Goal: Transaction & Acquisition: Purchase product/service

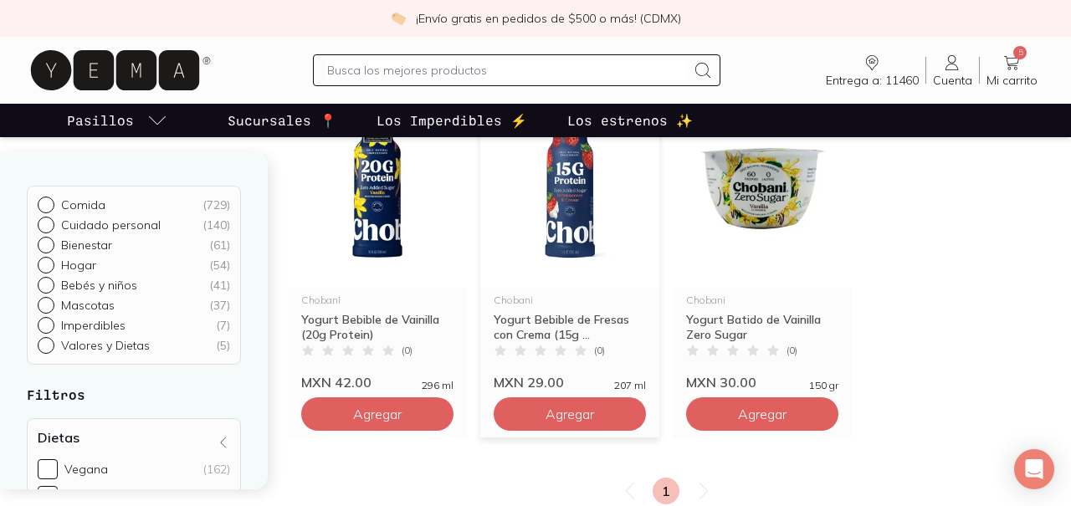
scroll to position [236, 0]
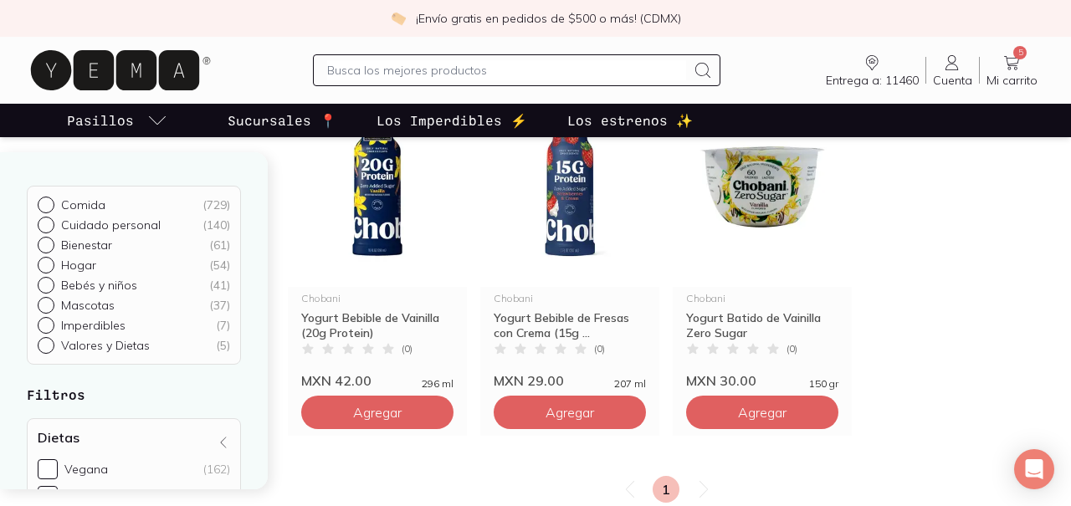
click at [90, 207] on p "Comida" at bounding box center [83, 204] width 44 height 15
click at [51, 207] on input "Comida ( 729 )" at bounding box center [44, 203] width 13 height 13
radio input "true"
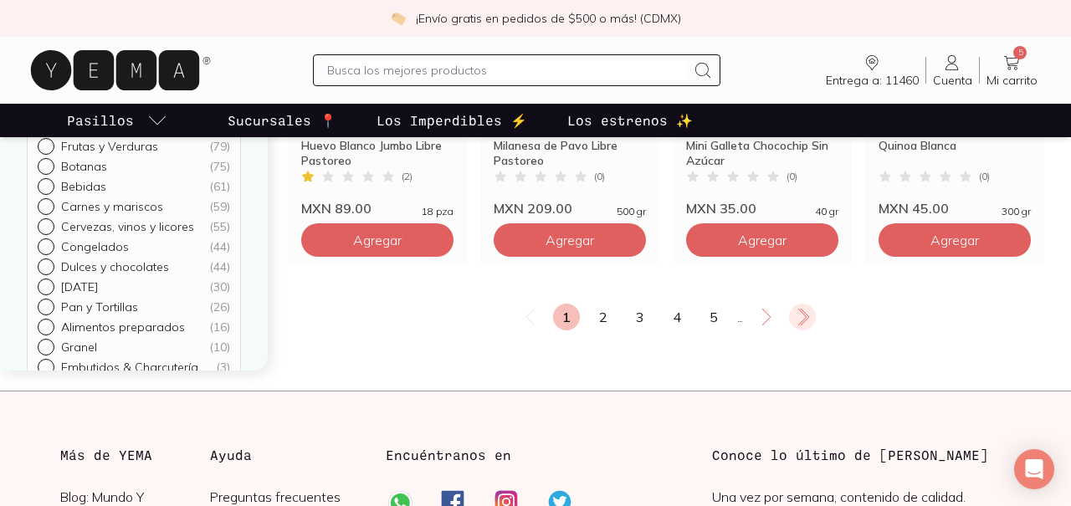
click at [802, 309] on icon at bounding box center [802, 317] width 20 height 20
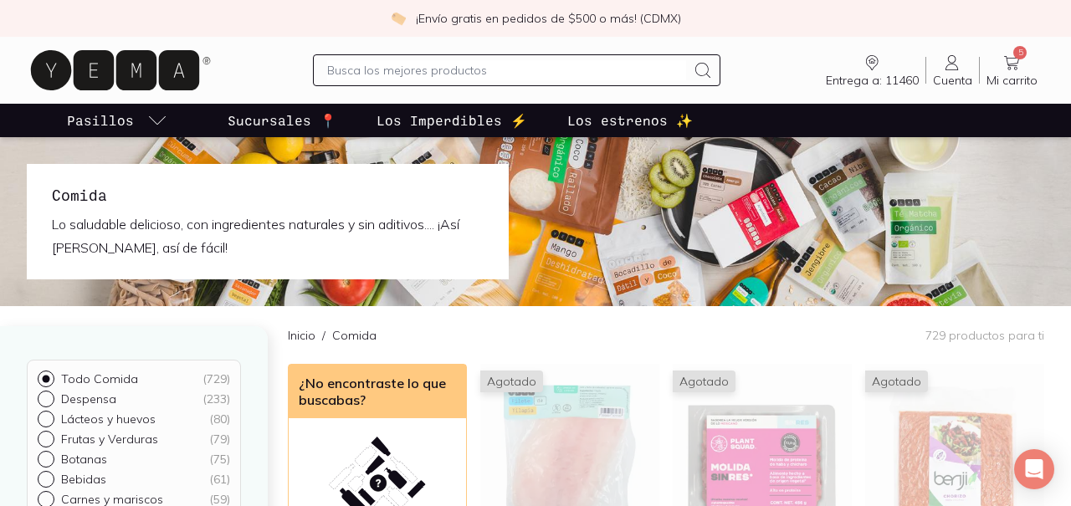
click at [516, 79] on input "text" at bounding box center [506, 70] width 358 height 20
click at [443, 67] on input "text" at bounding box center [506, 70] width 358 height 20
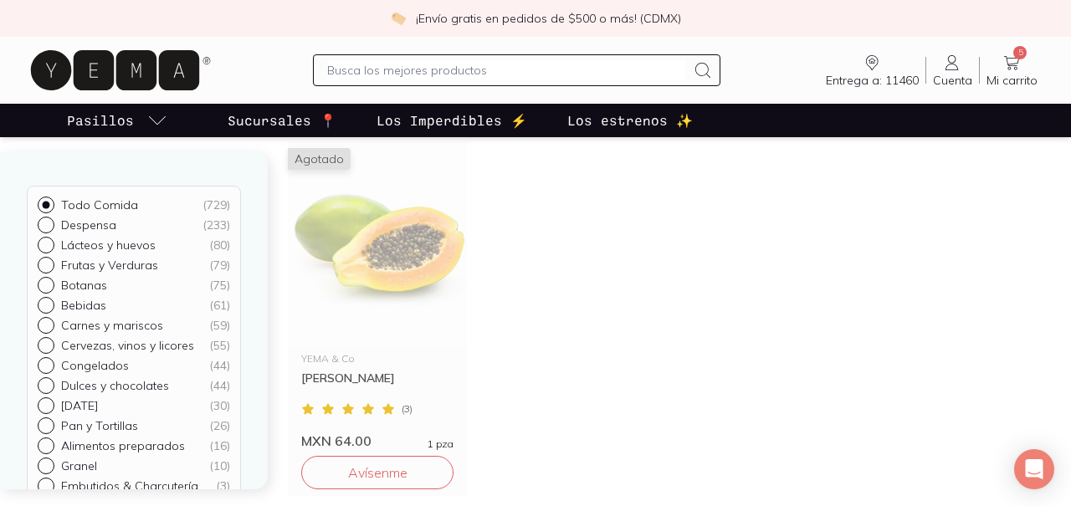
scroll to position [1039, 0]
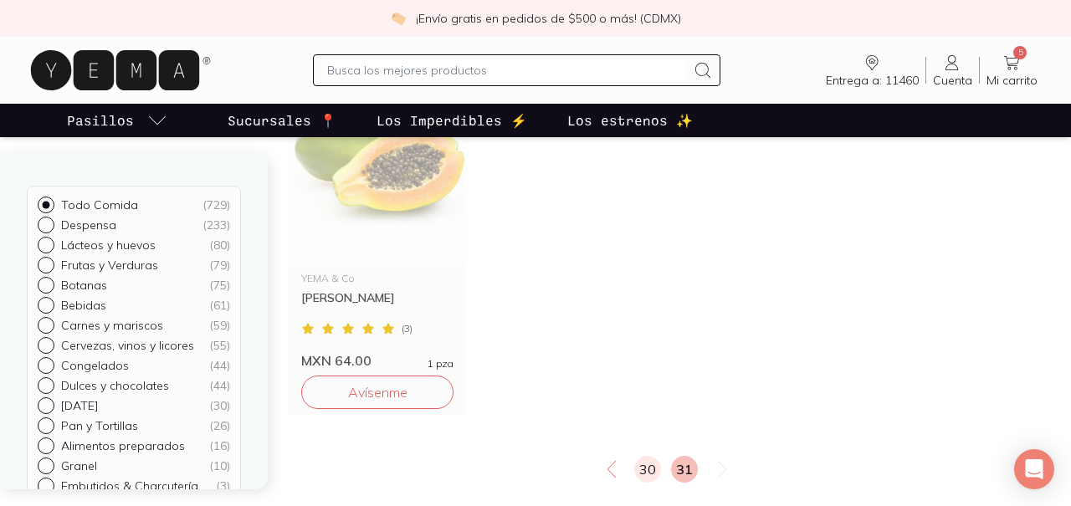
click at [650, 471] on link "30" at bounding box center [647, 469] width 27 height 27
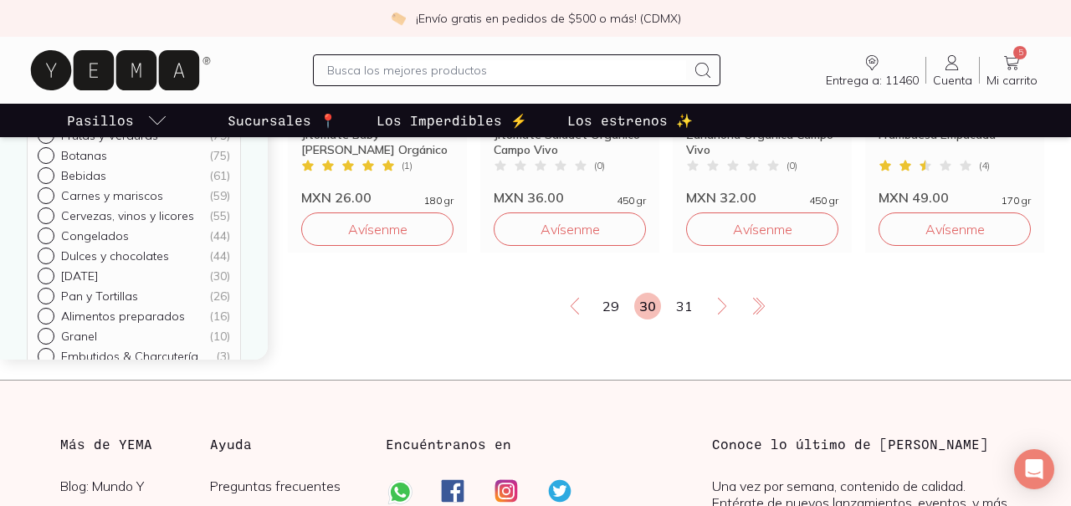
scroll to position [2318, 0]
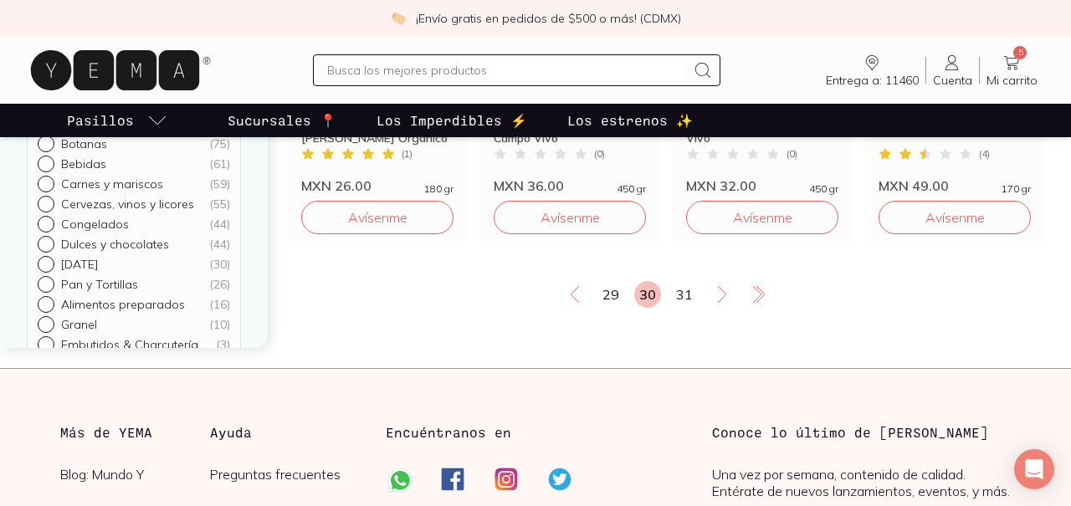
click at [623, 297] on div "29 30 31" at bounding box center [666, 294] width 756 height 27
click at [617, 300] on link "29" at bounding box center [610, 294] width 27 height 27
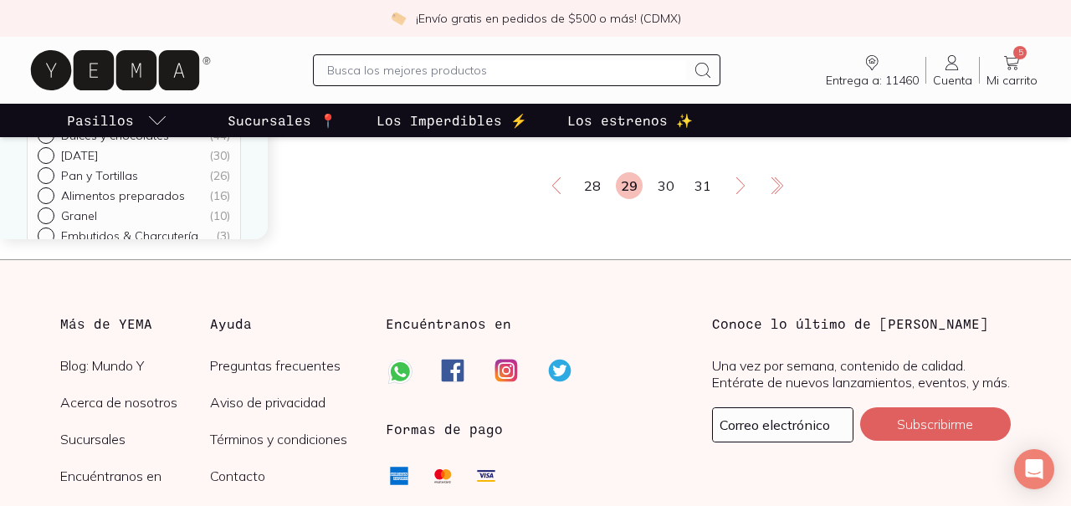
scroll to position [2432, 0]
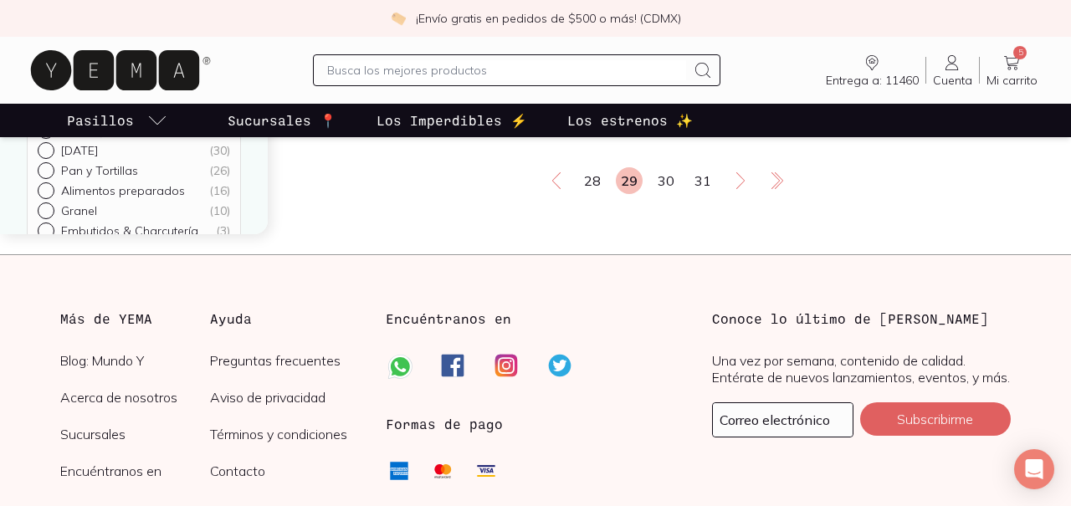
click at [440, 66] on input "text" at bounding box center [506, 70] width 358 height 20
type input "yogurt"
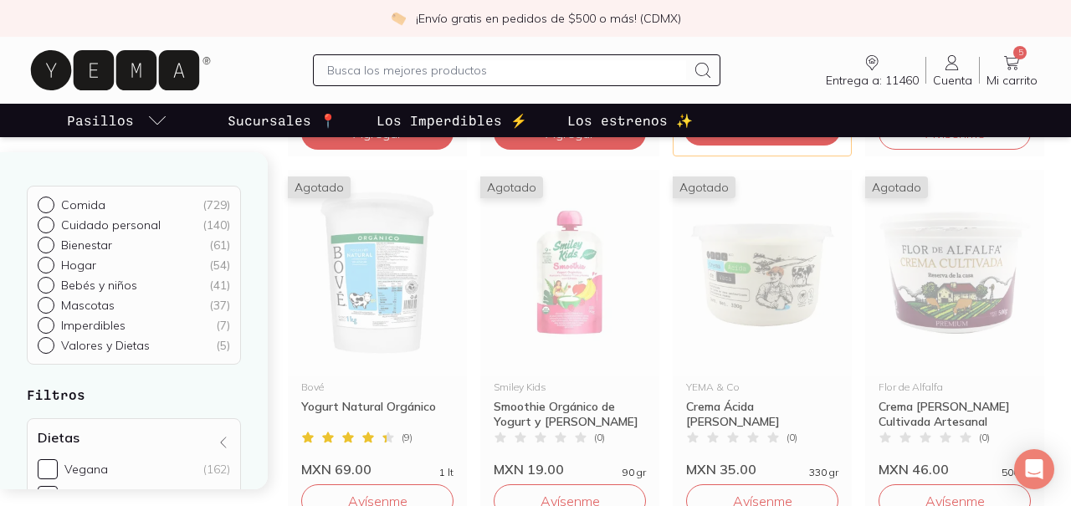
scroll to position [1992, 0]
